Goal: Information Seeking & Learning: Learn about a topic

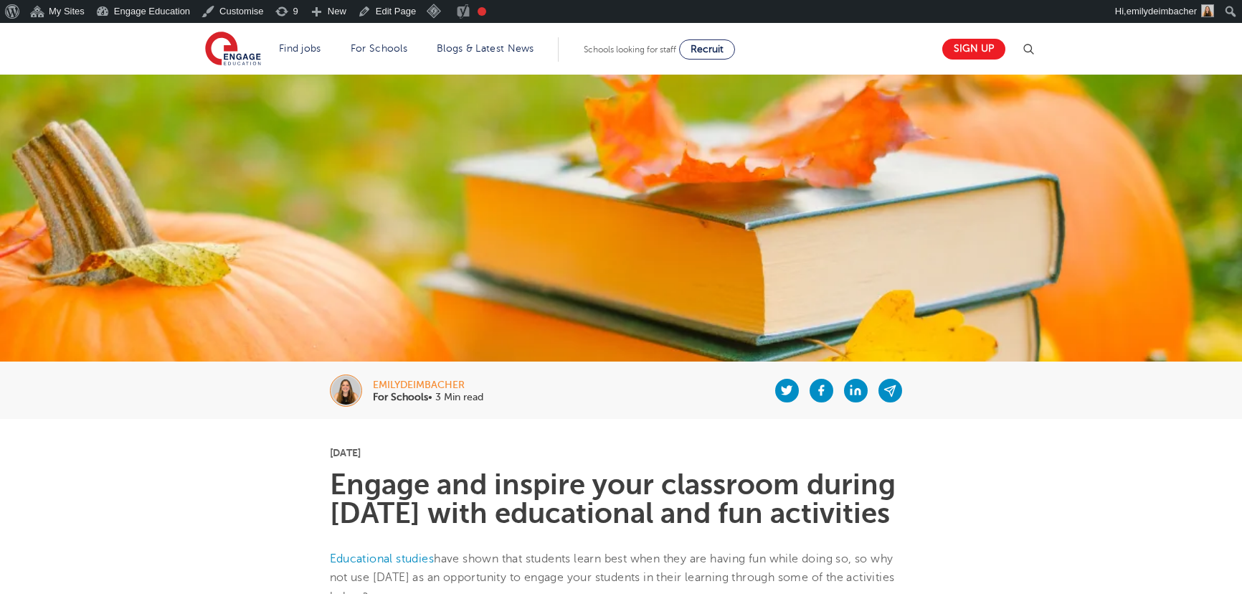
scroll to position [782, 0]
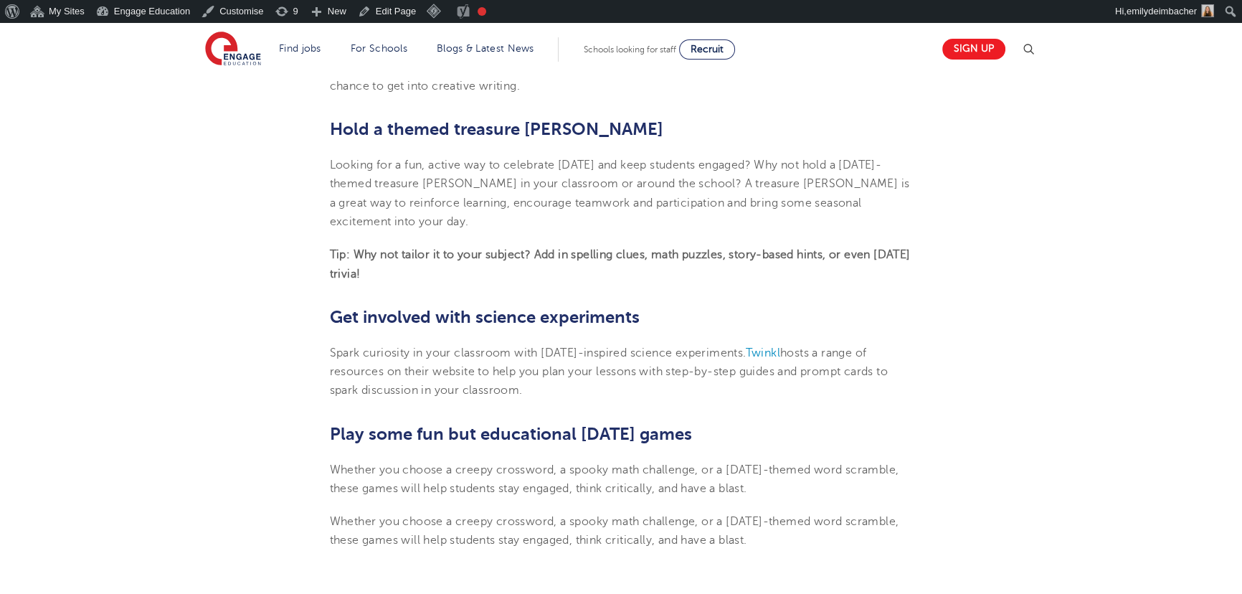
click at [638, 244] on section "24th September 2025 Engage and inspire your classroom during Halloween with edu…" at bounding box center [621, 232] width 870 height 1190
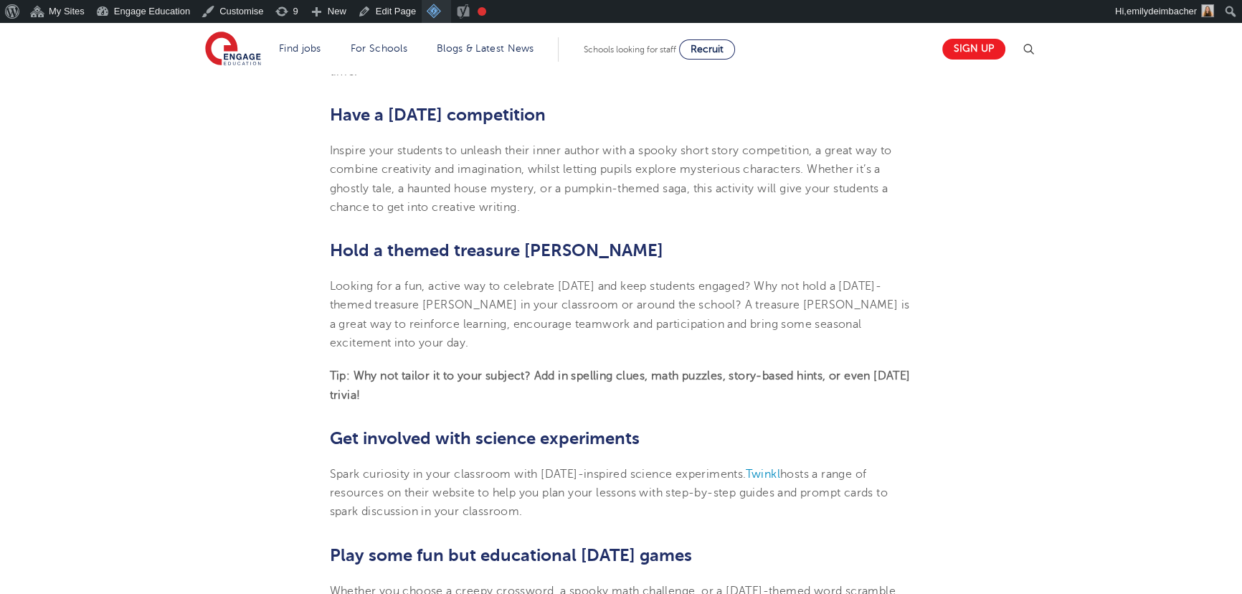
scroll to position [652, 0]
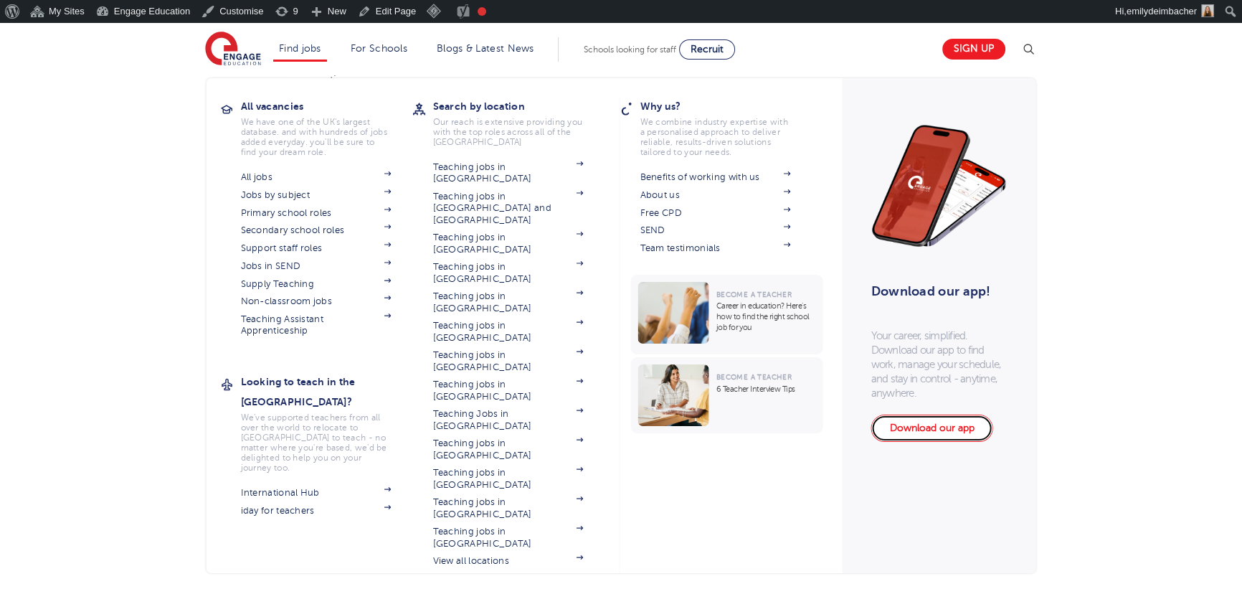
click at [934, 430] on link "Download our app" at bounding box center [932, 428] width 122 height 27
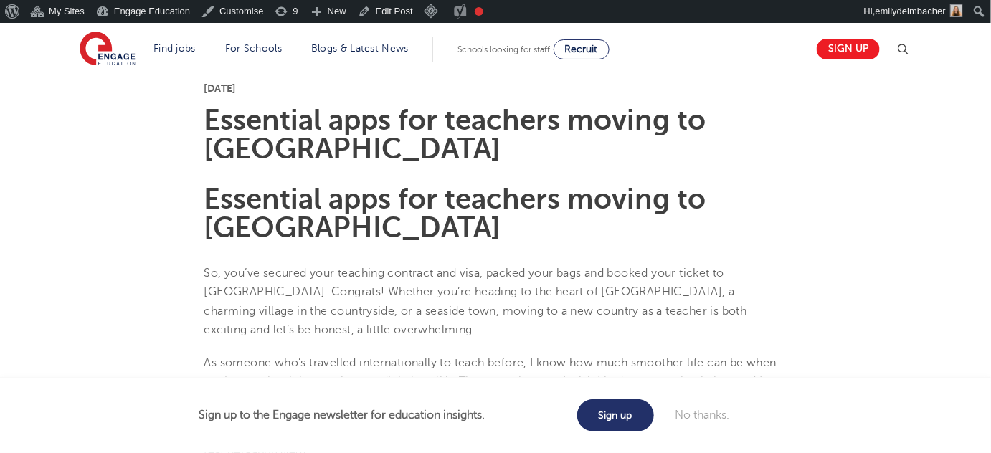
scroll to position [391, 0]
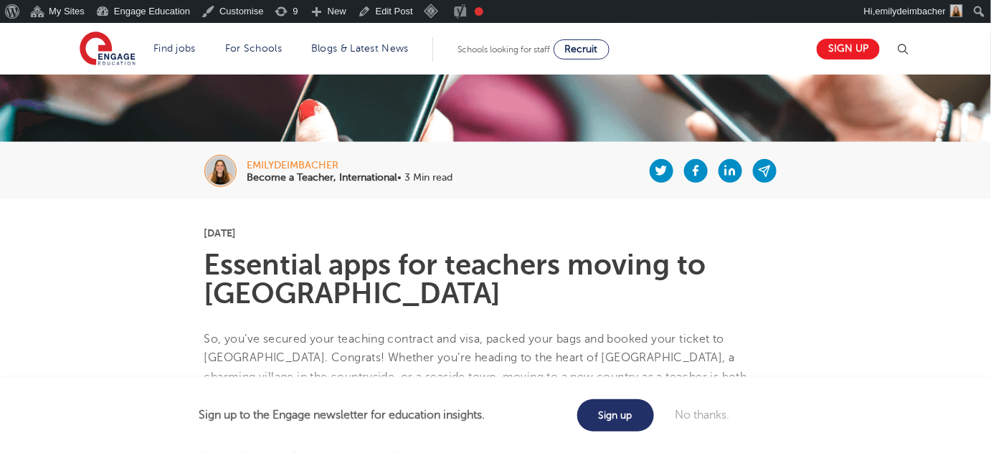
scroll to position [195, 0]
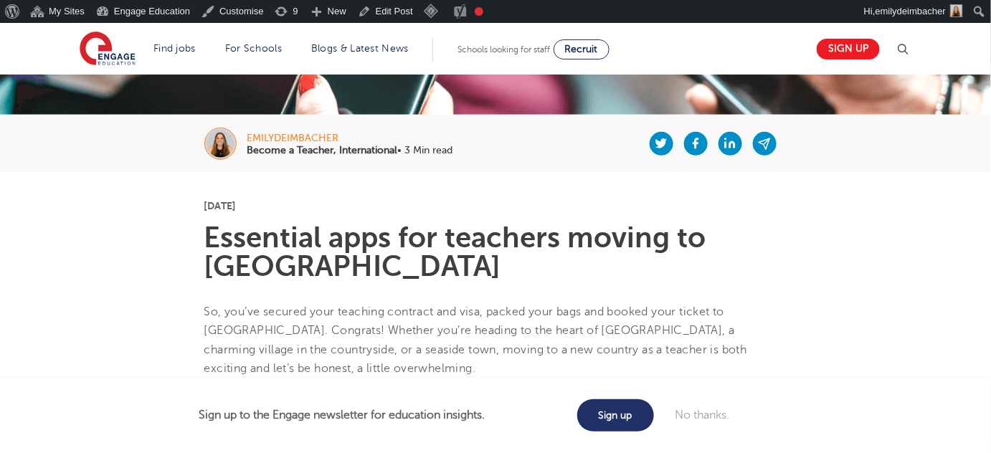
click at [348, 227] on h1 "Essential apps for teachers moving to [GEOGRAPHIC_DATA]" at bounding box center [495, 252] width 583 height 57
click at [681, 414] on link "No thanks." at bounding box center [703, 415] width 55 height 13
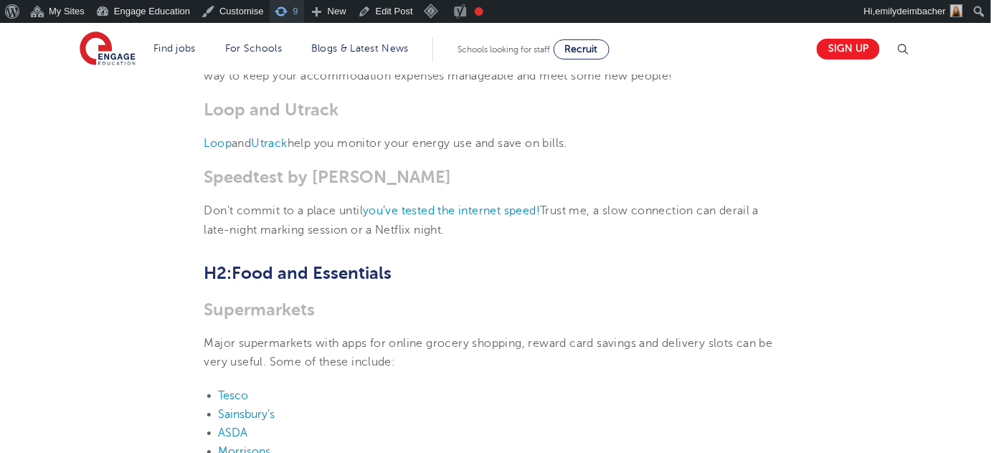
scroll to position [1564, 0]
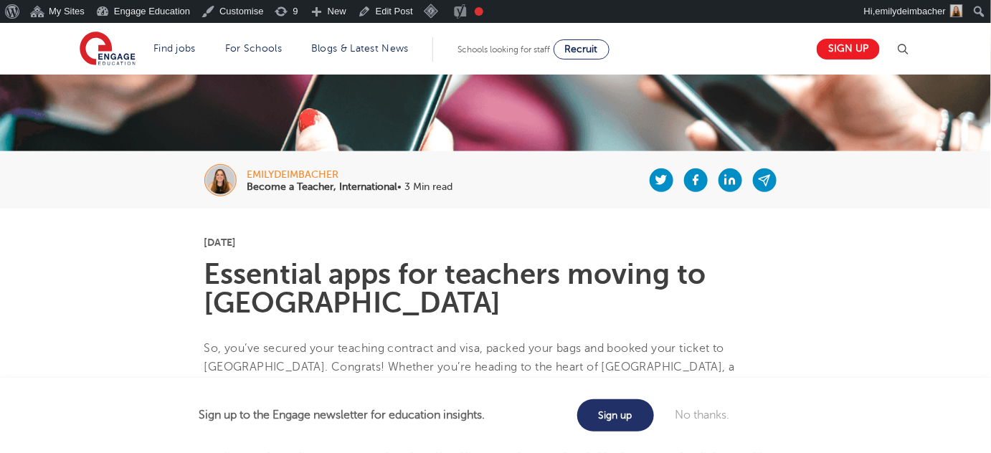
scroll to position [260, 0]
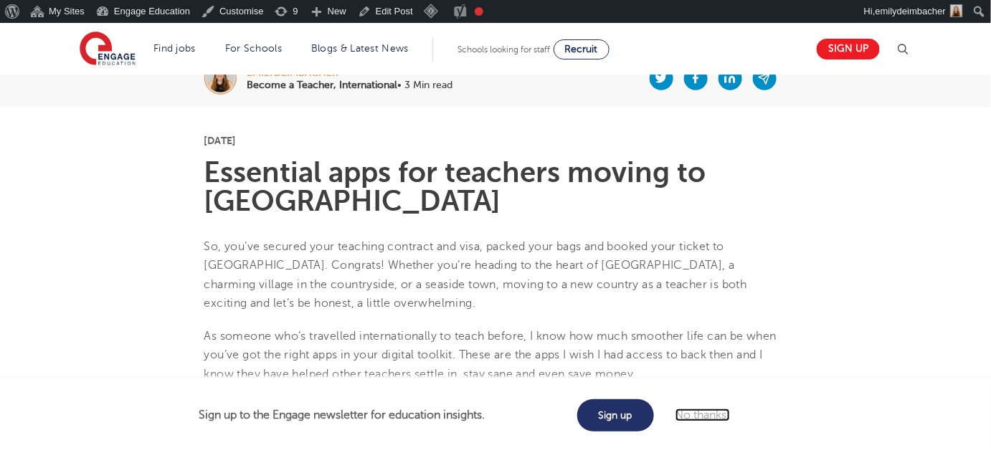
click at [724, 417] on link "No thanks." at bounding box center [703, 415] width 55 height 13
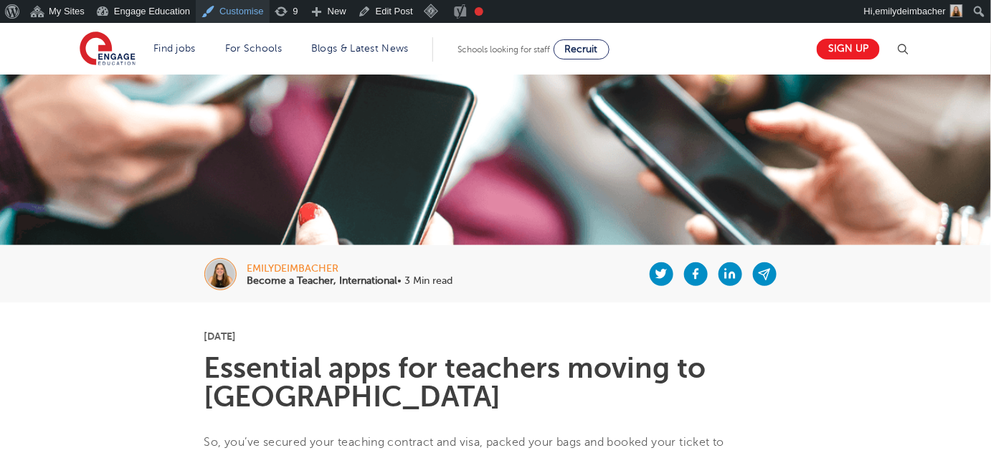
scroll to position [65, 0]
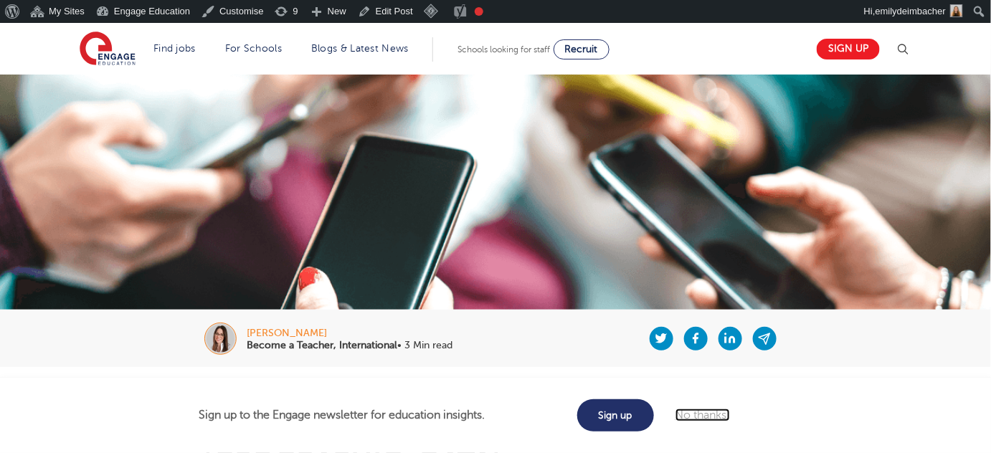
click at [712, 420] on link "No thanks." at bounding box center [703, 415] width 55 height 13
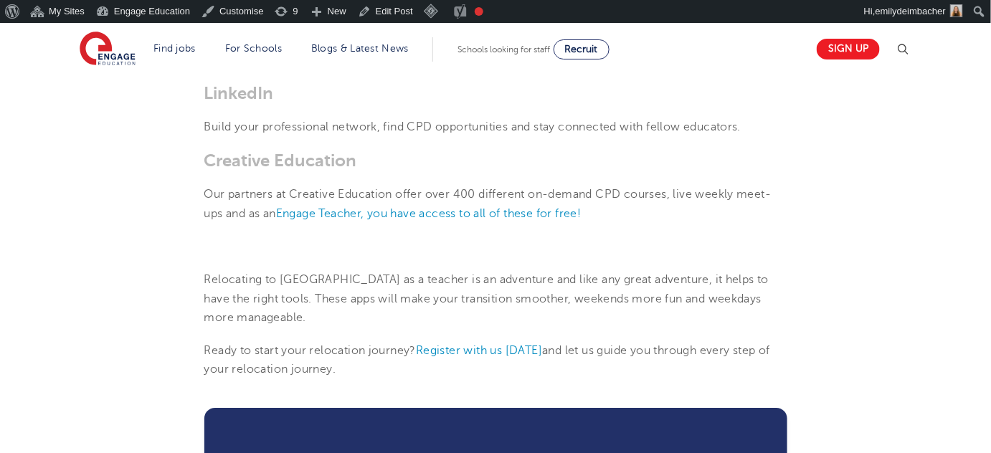
scroll to position [3325, 0]
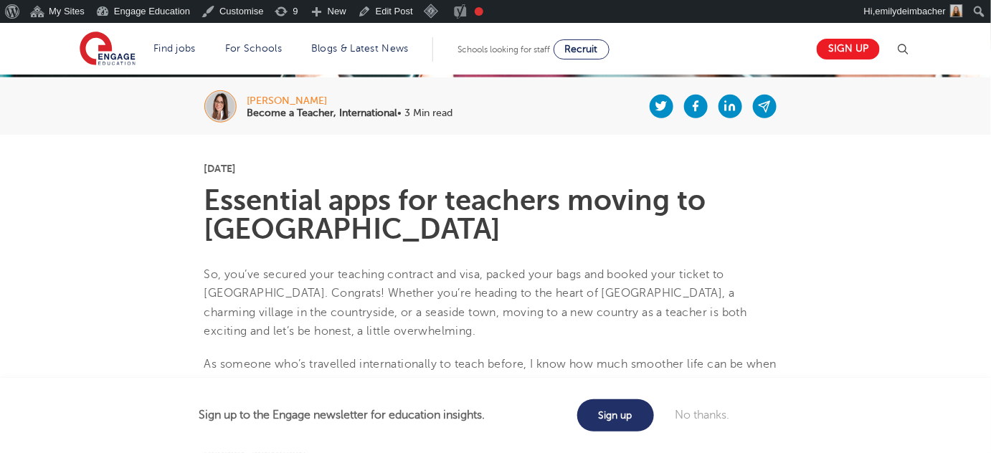
scroll to position [260, 0]
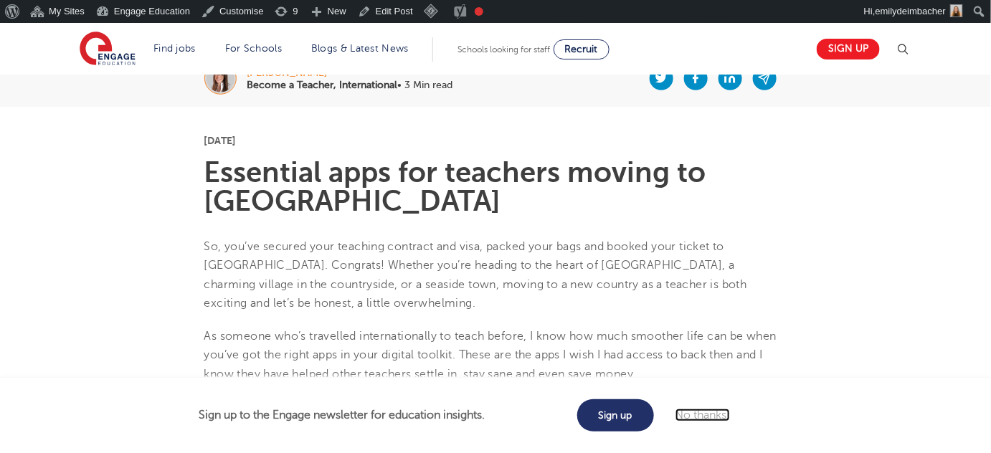
click at [688, 418] on link "No thanks." at bounding box center [703, 415] width 55 height 13
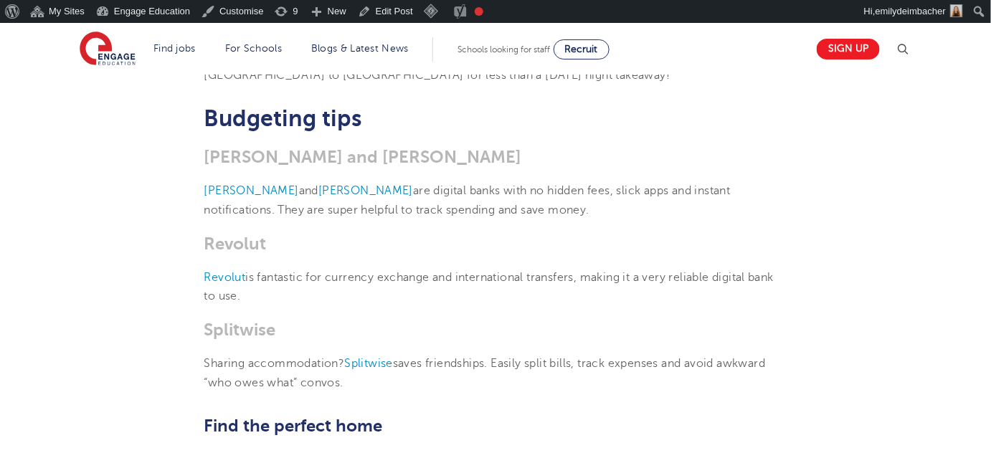
scroll to position [587, 0]
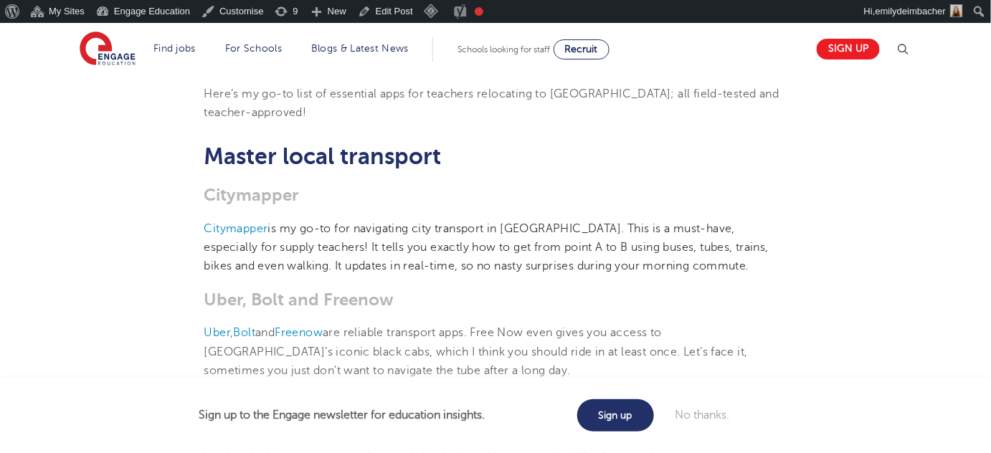
scroll to position [587, 0]
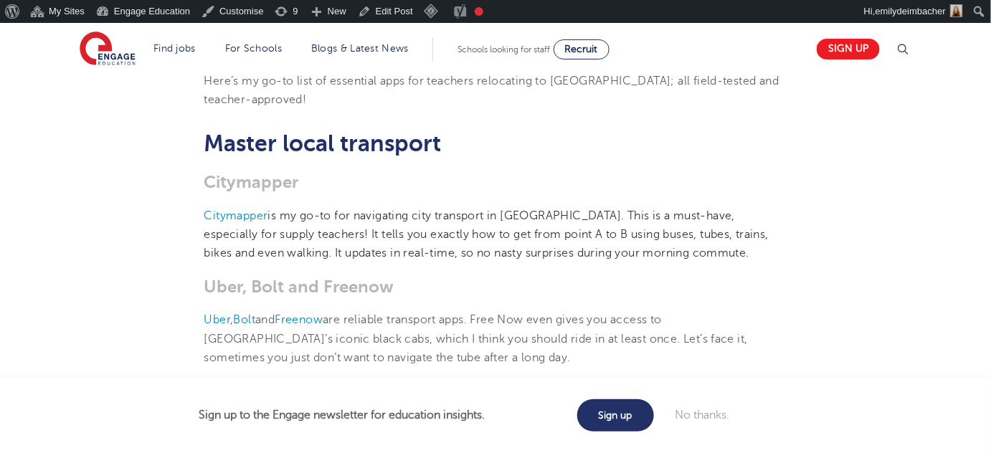
click at [359, 214] on span "is my go-to for navigating city transport in London. This is a must-have, espec…" at bounding box center [486, 234] width 565 height 51
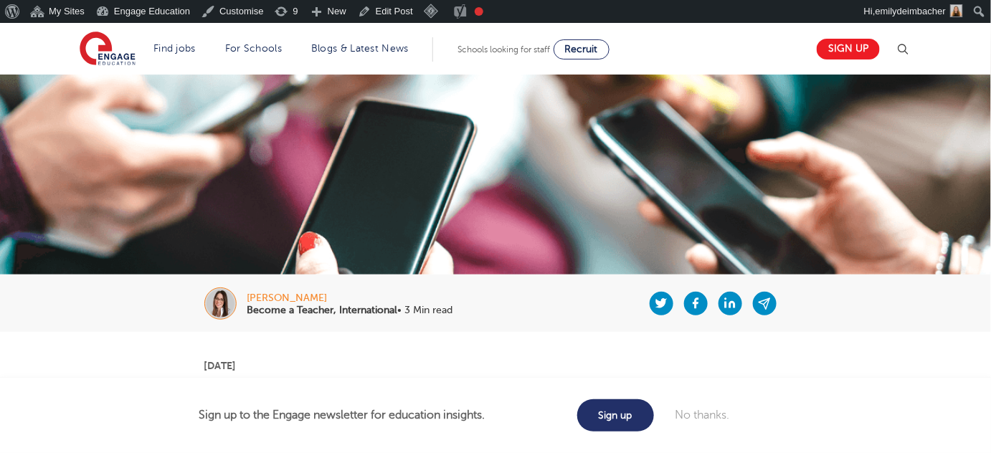
scroll to position [195, 0]
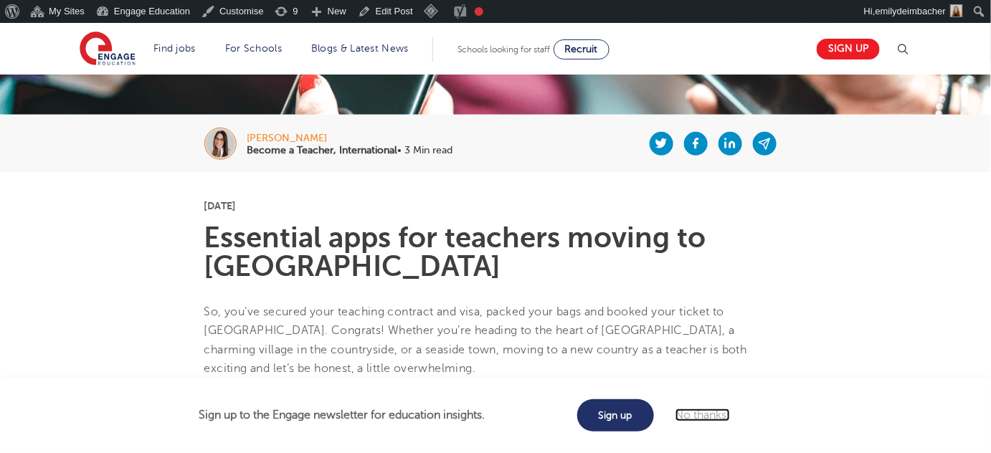
click at [716, 417] on link "No thanks." at bounding box center [703, 415] width 55 height 13
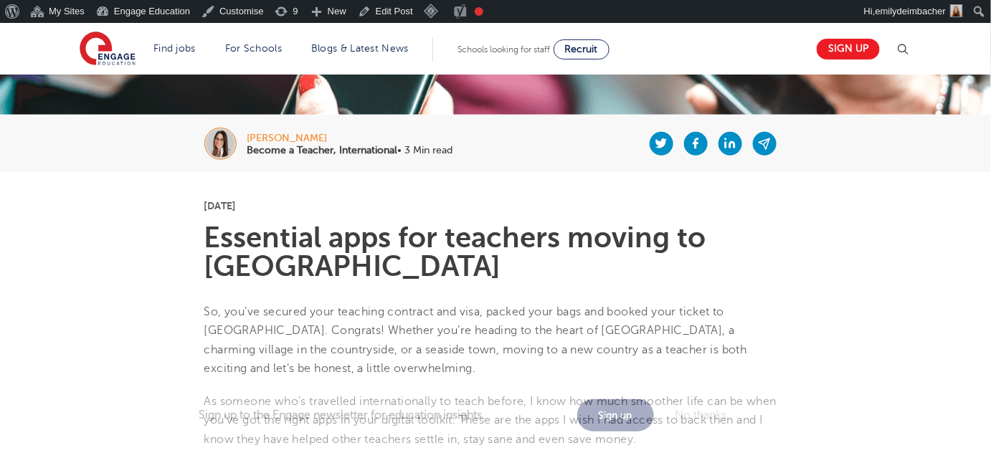
click at [427, 224] on h1 "Essential apps for teachers moving to [GEOGRAPHIC_DATA]" at bounding box center [495, 252] width 583 height 57
click at [421, 158] on div "Laura Hamilton Become a Teacher, International • 3 Min read" at bounding box center [496, 143] width 870 height 57
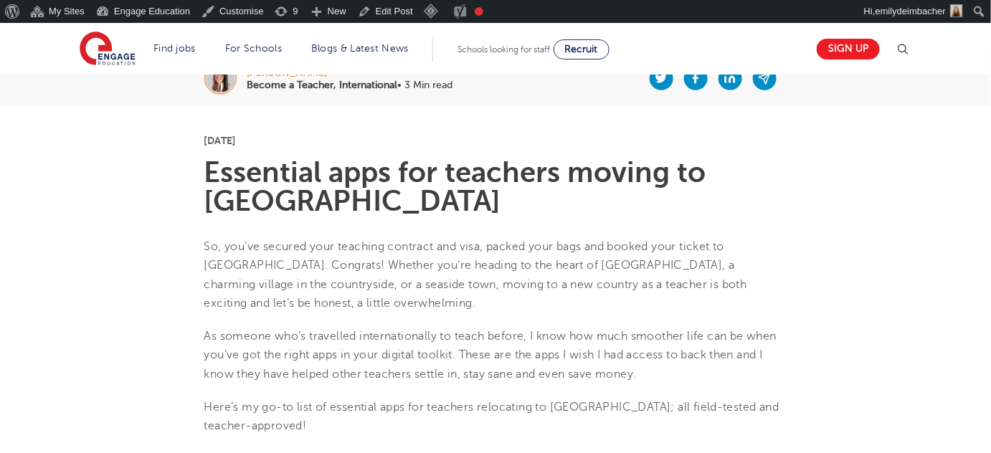
click at [346, 207] on h1 "Essential apps for teachers moving to England" at bounding box center [495, 186] width 583 height 57
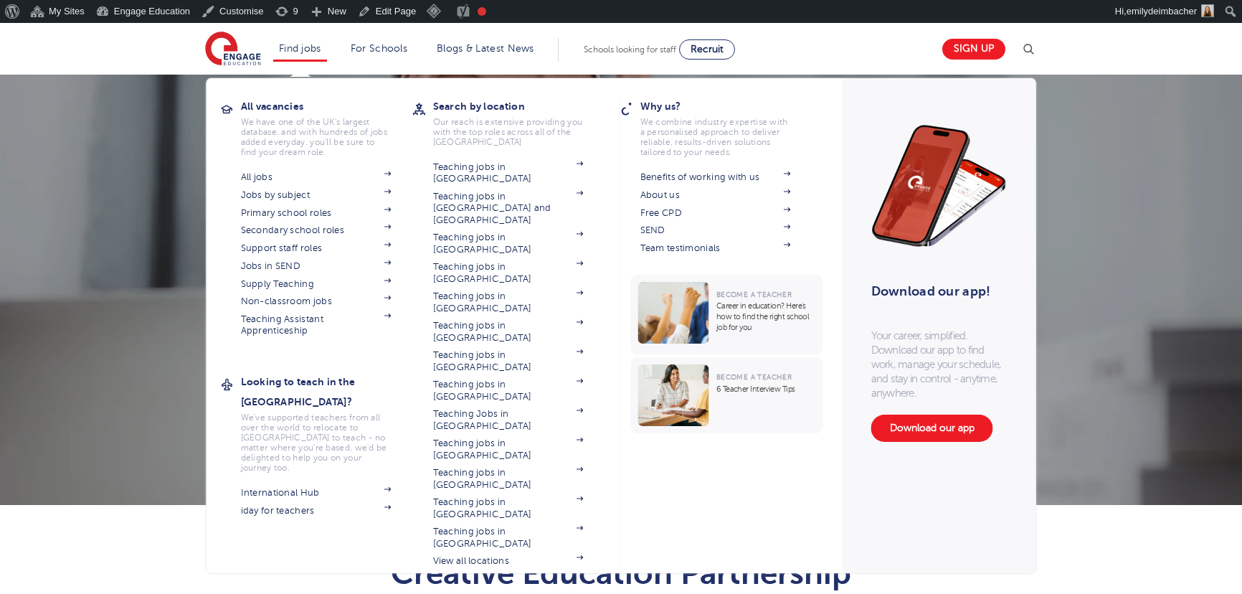
scroll to position [912, 0]
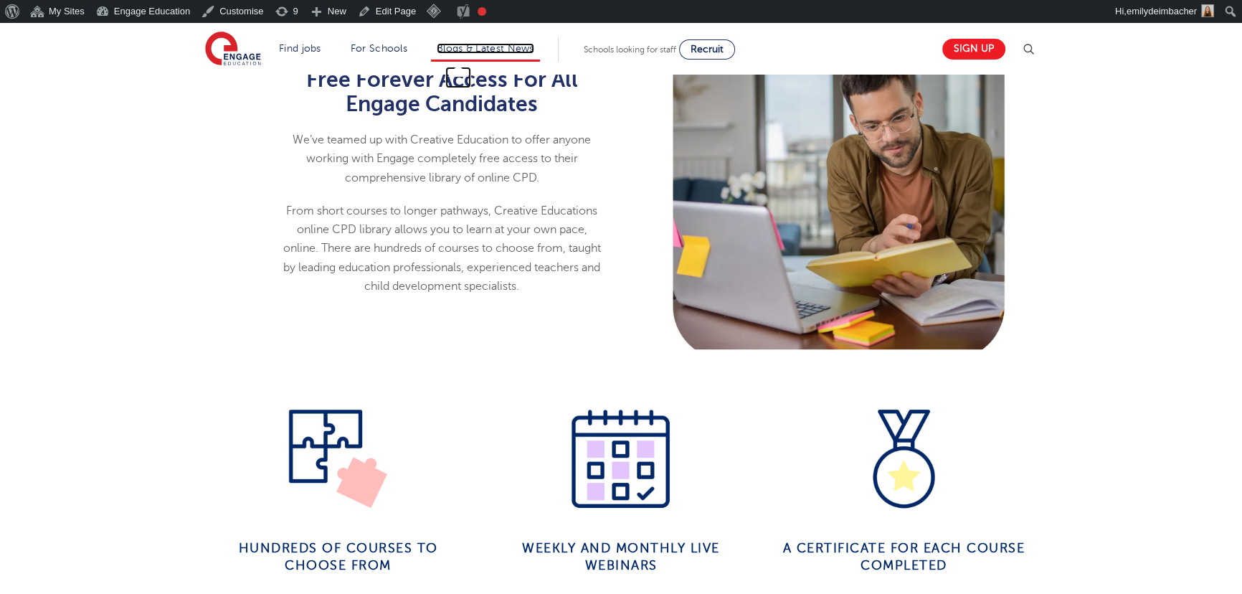
click at [488, 43] on link "Blogs & Latest News" at bounding box center [486, 48] width 98 height 11
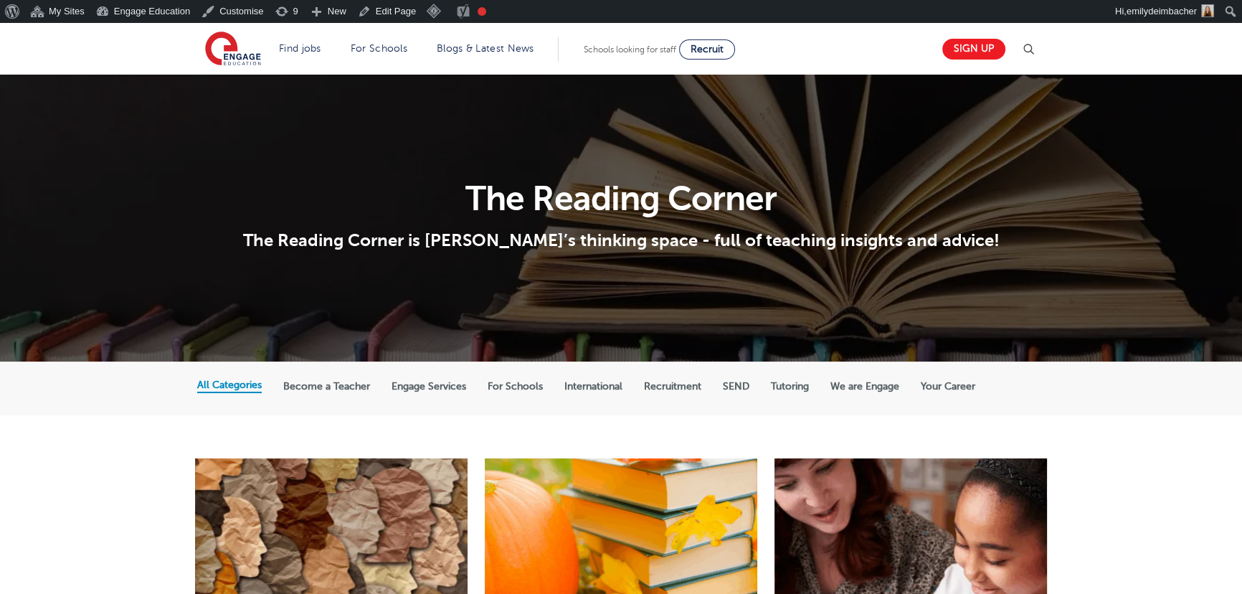
click at [529, 386] on label "For Schools" at bounding box center [515, 386] width 55 height 13
click at [0, 0] on input "For Schools" at bounding box center [0, 0] width 0 height 0
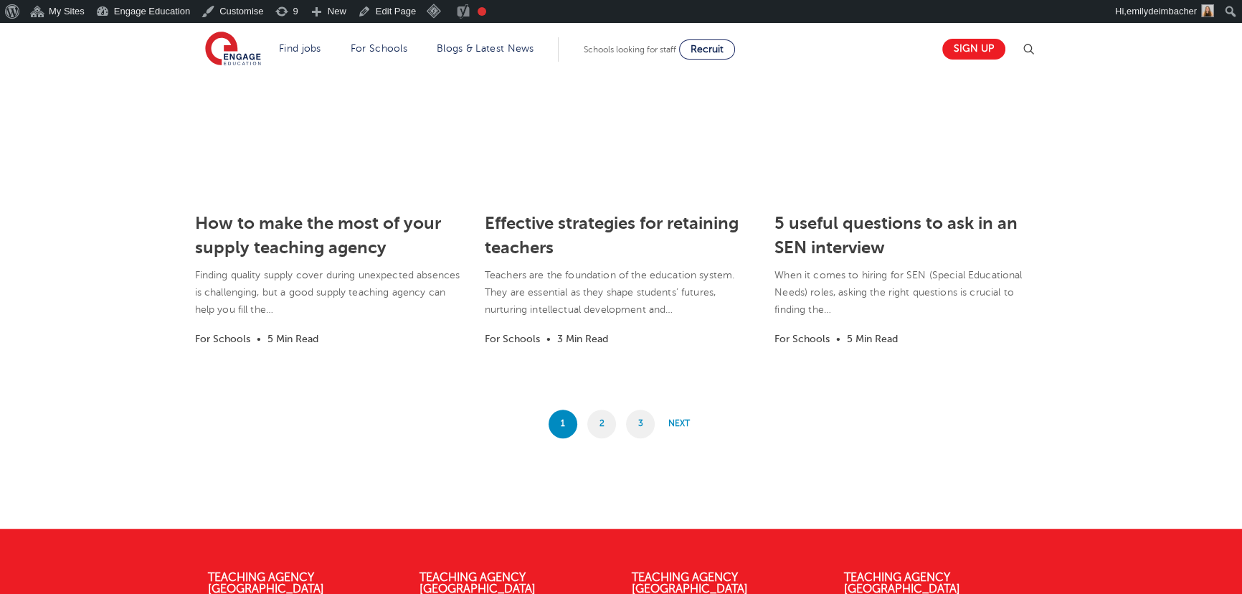
scroll to position [1108, 0]
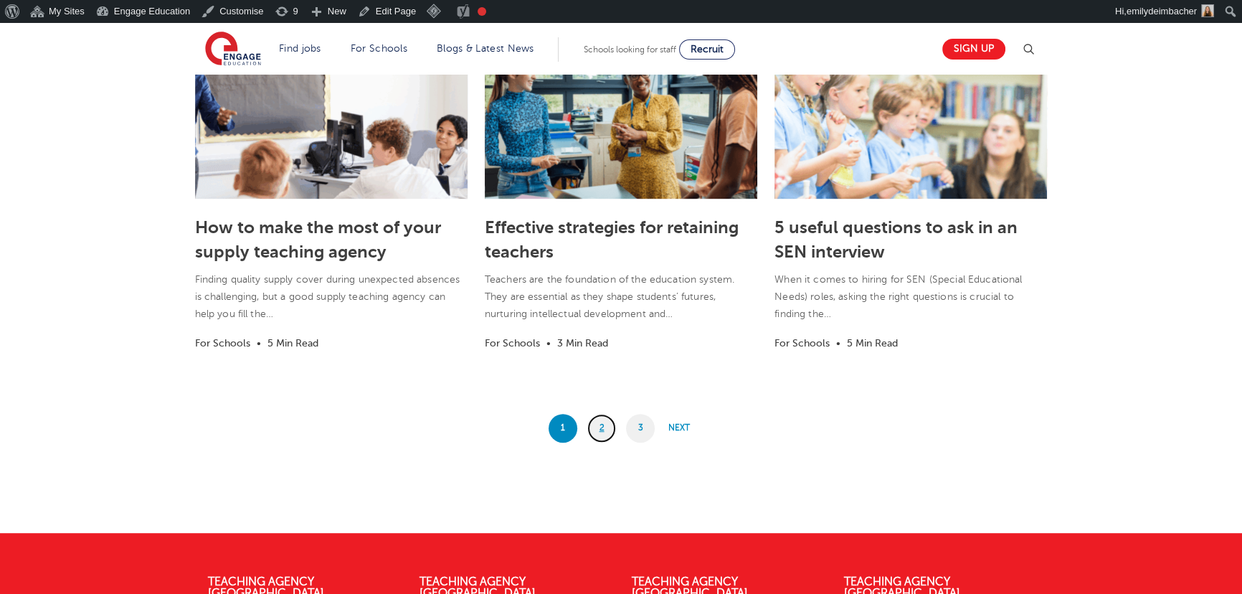
click at [608, 425] on link "2" at bounding box center [601, 428] width 29 height 29
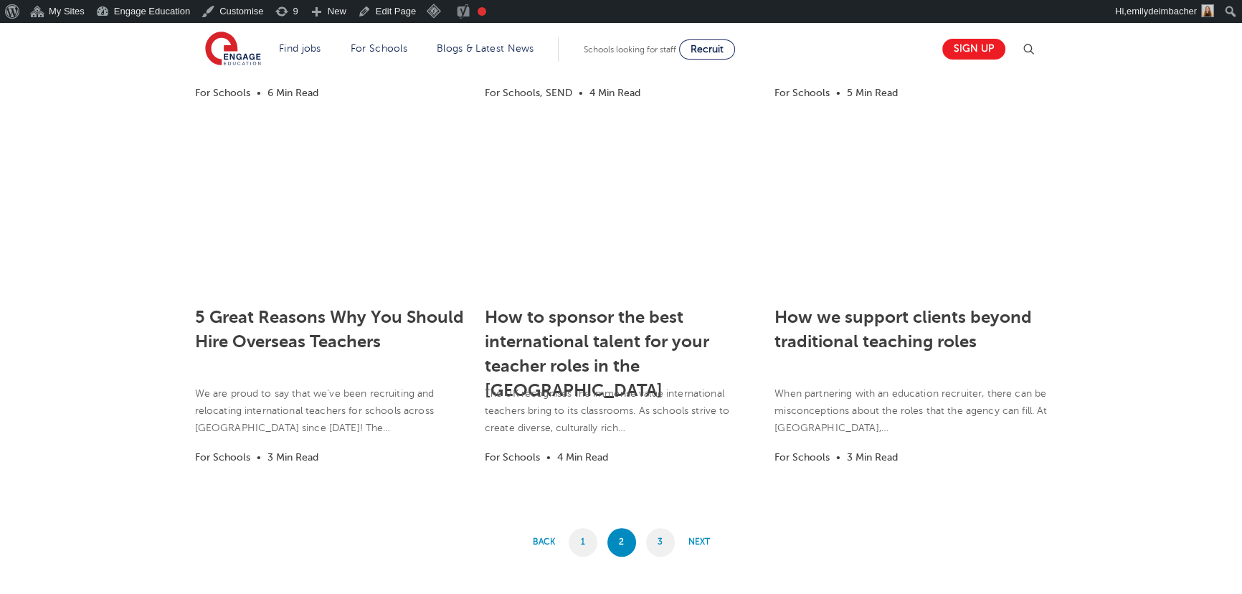
scroll to position [1043, 0]
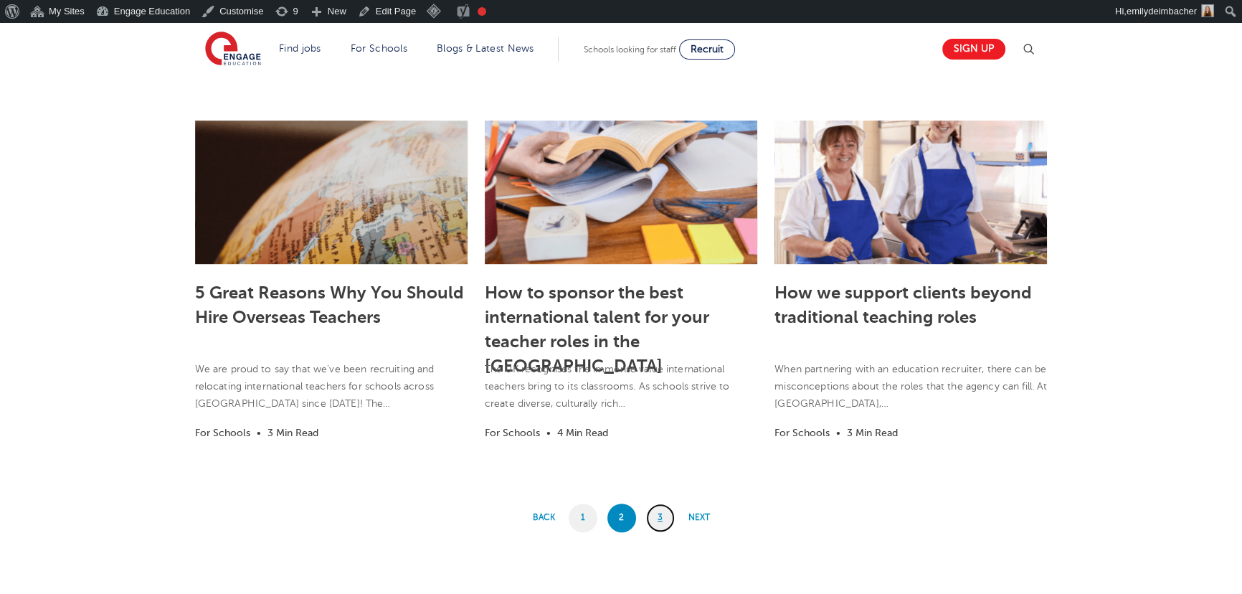
click at [668, 516] on link "3" at bounding box center [660, 517] width 29 height 29
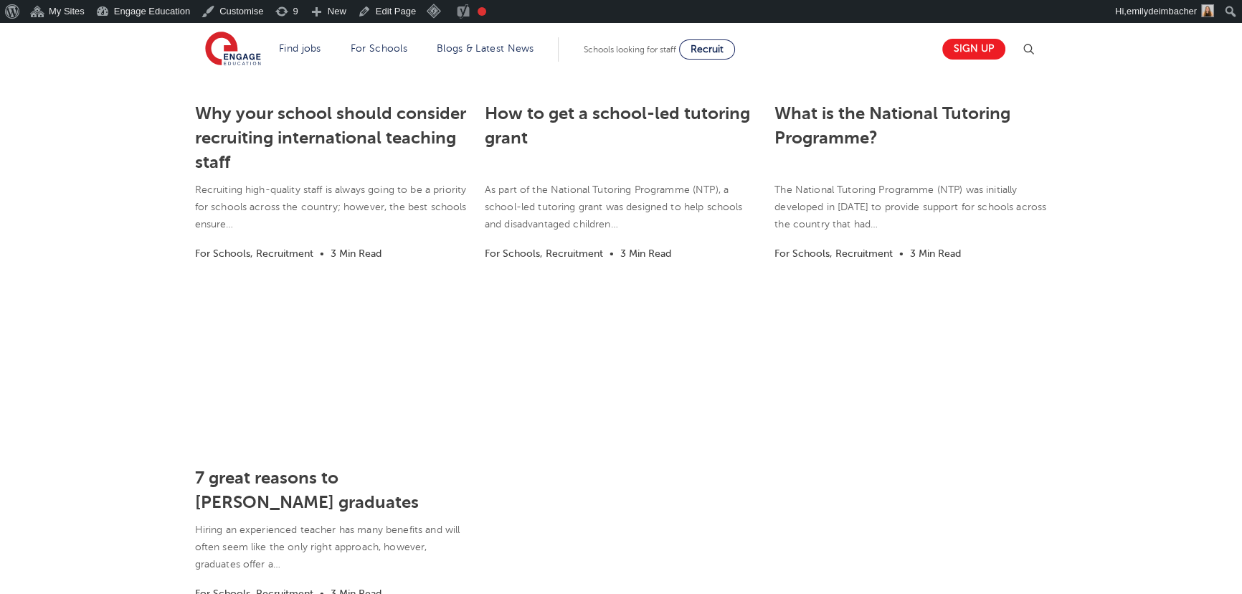
scroll to position [782, 0]
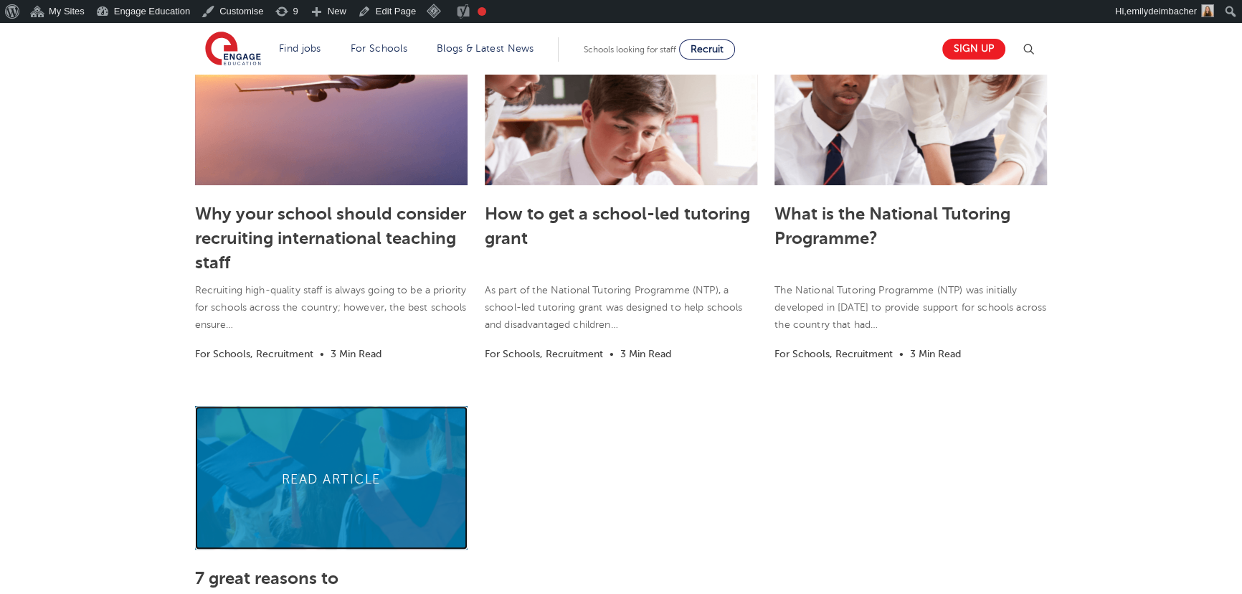
click at [320, 464] on link at bounding box center [331, 477] width 273 height 143
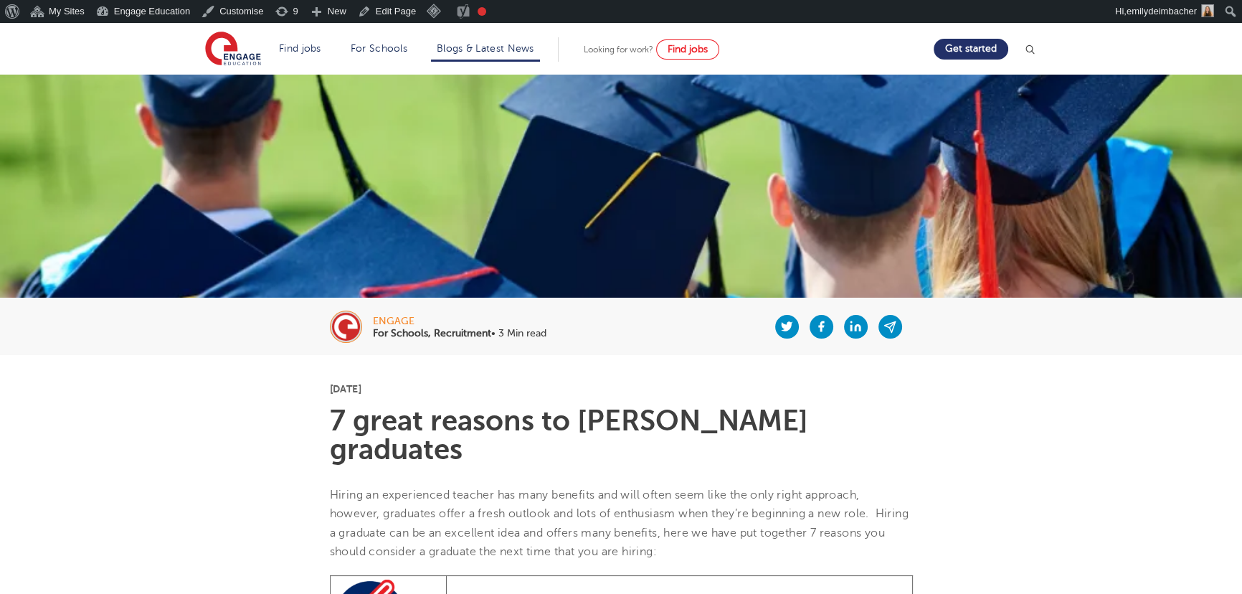
scroll to position [65, 0]
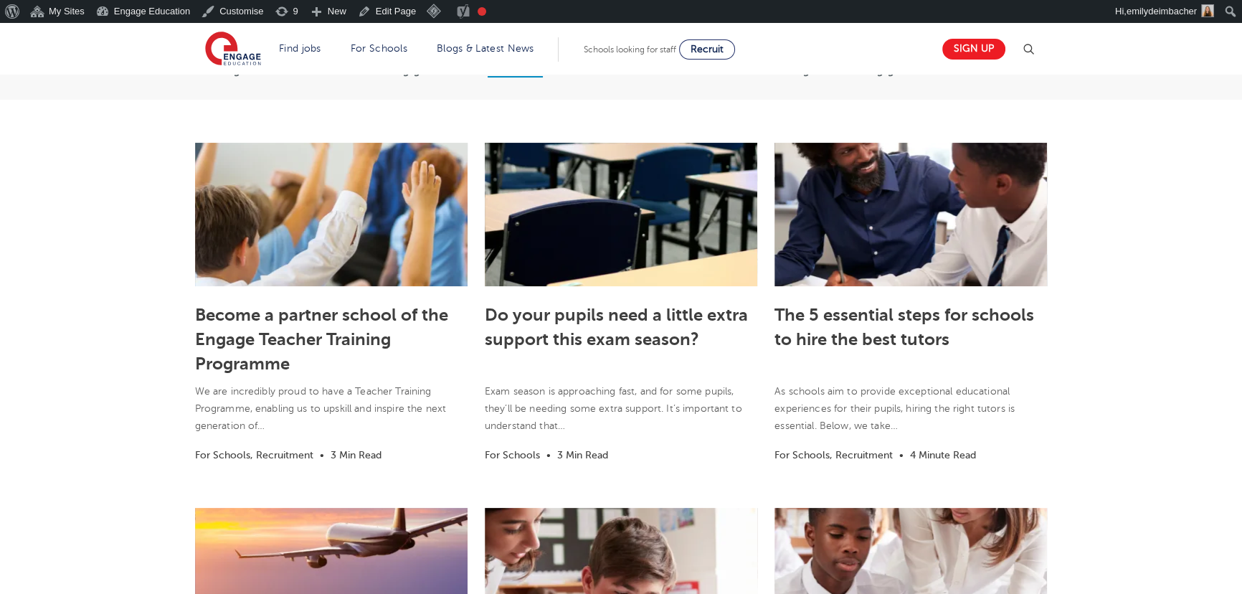
scroll to position [326, 0]
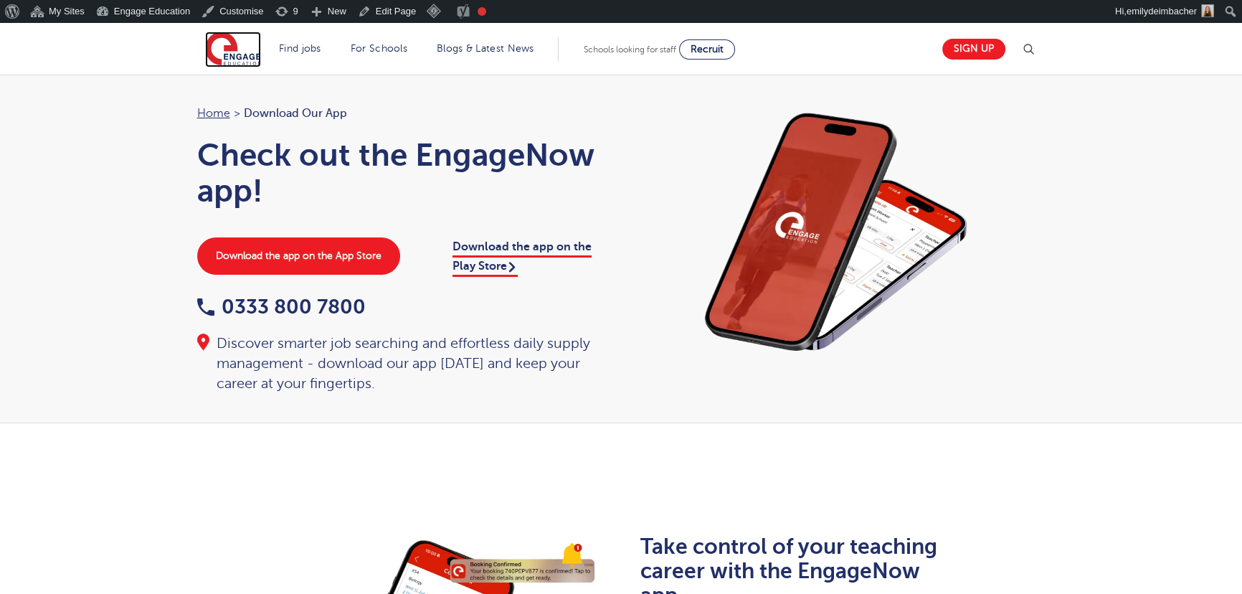
drag, startPoint x: 0, startPoint y: 0, endPoint x: 226, endPoint y: 40, distance: 229.5
click at [224, 57] on img at bounding box center [233, 50] width 56 height 36
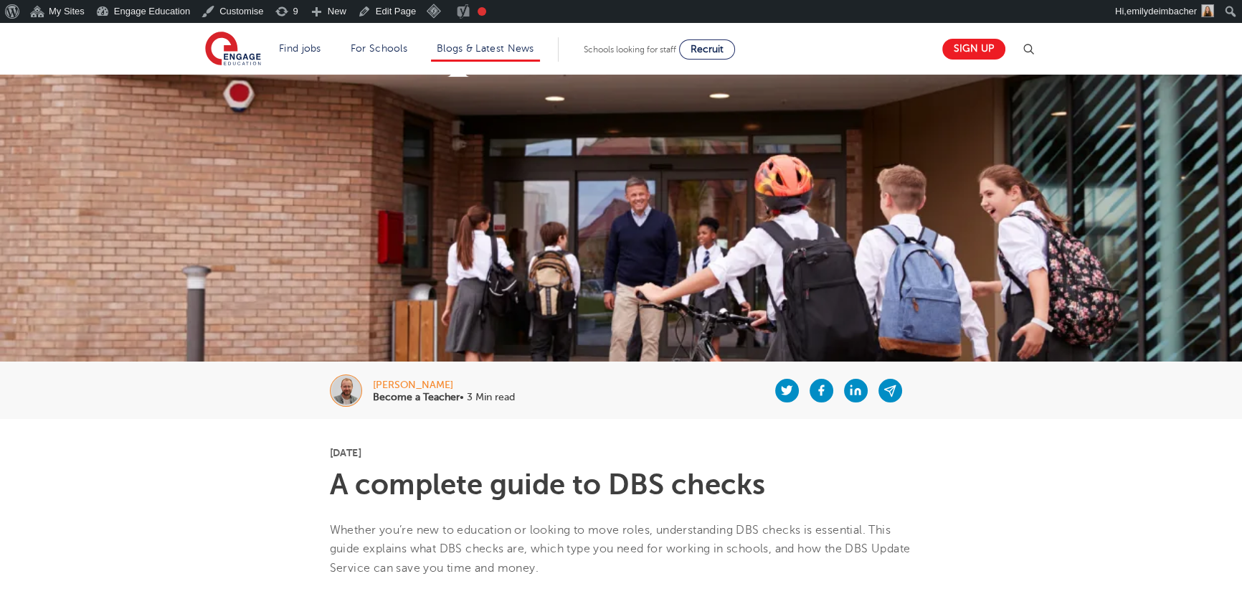
drag, startPoint x: 0, startPoint y: 0, endPoint x: 501, endPoint y: 39, distance: 502.8
click at [501, 39] on li "Blogs & Latest News" at bounding box center [485, 49] width 109 height 24
click at [488, 47] on link "Blogs & Latest News" at bounding box center [486, 48] width 98 height 11
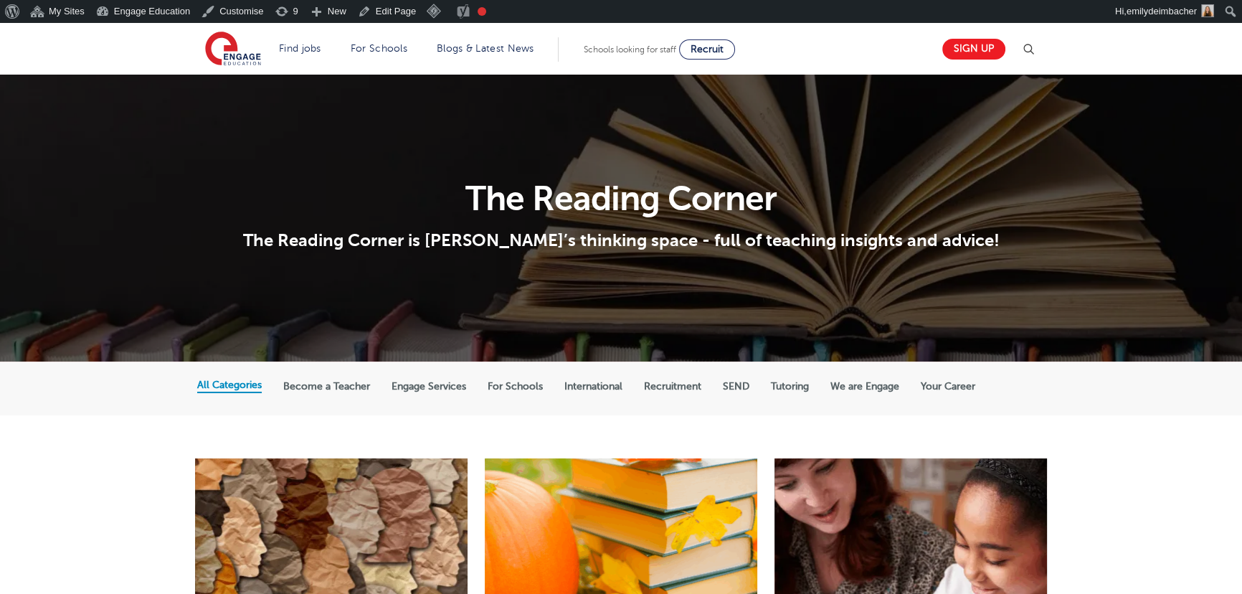
click at [501, 383] on label "For Schools" at bounding box center [515, 386] width 55 height 13
click at [0, 0] on input "For Schools" at bounding box center [0, 0] width 0 height 0
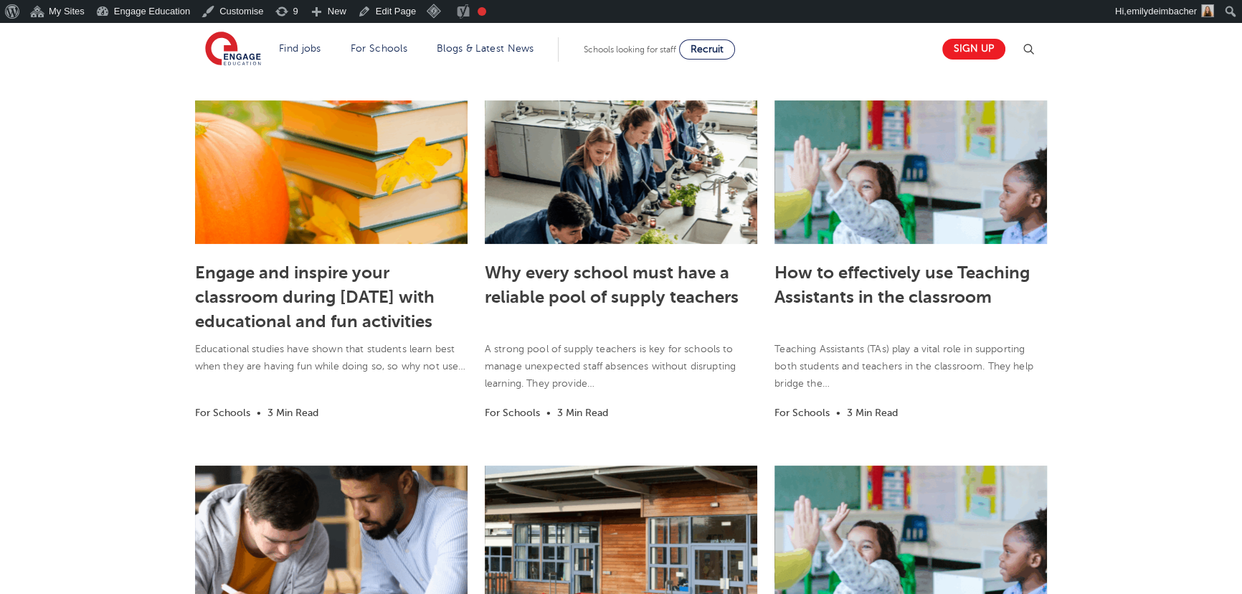
scroll to position [326, 0]
